Goal: Transaction & Acquisition: Purchase product/service

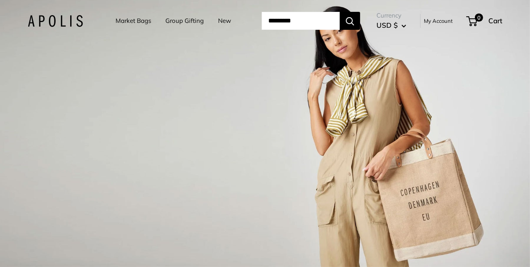
click at [302, 20] on input "Search..." at bounding box center [301, 21] width 78 height 18
click at [172, 22] on link "Group Gifting" at bounding box center [184, 20] width 38 height 11
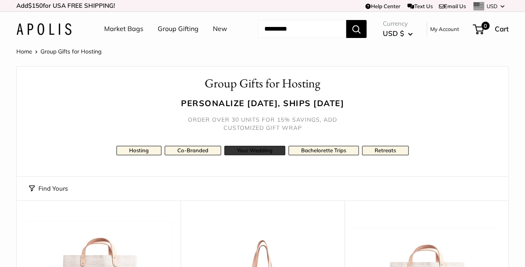
click at [243, 149] on link "Your Wedding" at bounding box center [254, 150] width 61 height 9
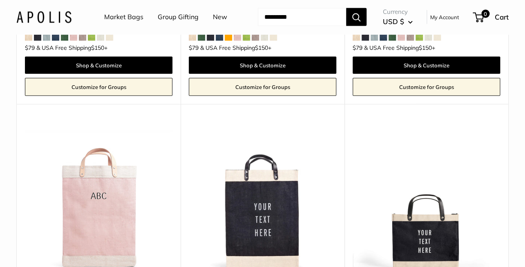
scroll to position [668, 0]
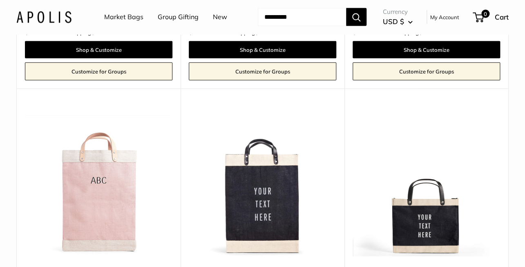
click at [0, 0] on img at bounding box center [0, 0] width 0 height 0
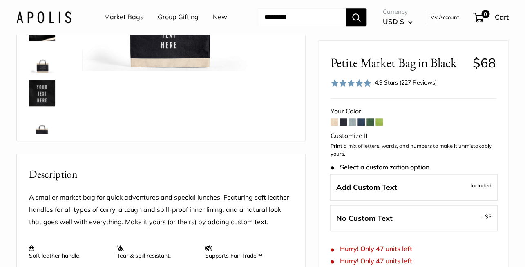
scroll to position [176, 0]
click at [45, 125] on img at bounding box center [42, 116] width 26 height 26
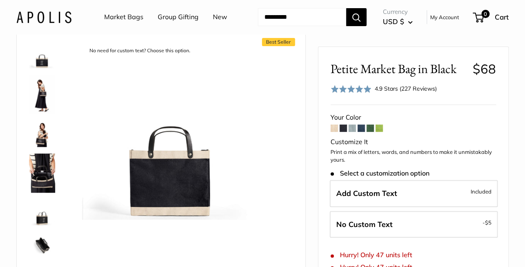
scroll to position [0, 0]
